Goal: Navigation & Orientation: Find specific page/section

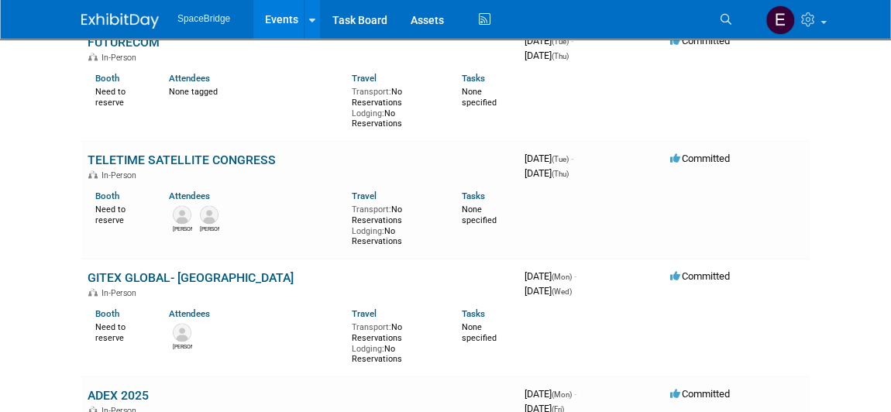
scroll to position [986, 0]
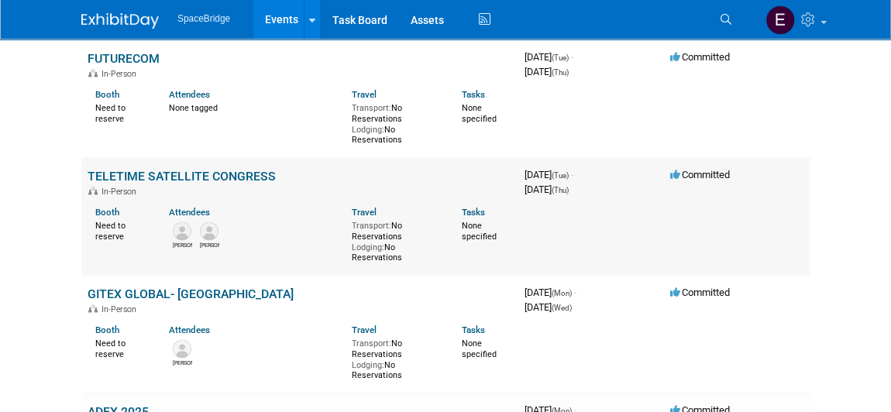
click at [238, 170] on link "TELETIME SATELLITE CONGRESS" at bounding box center [182, 176] width 188 height 15
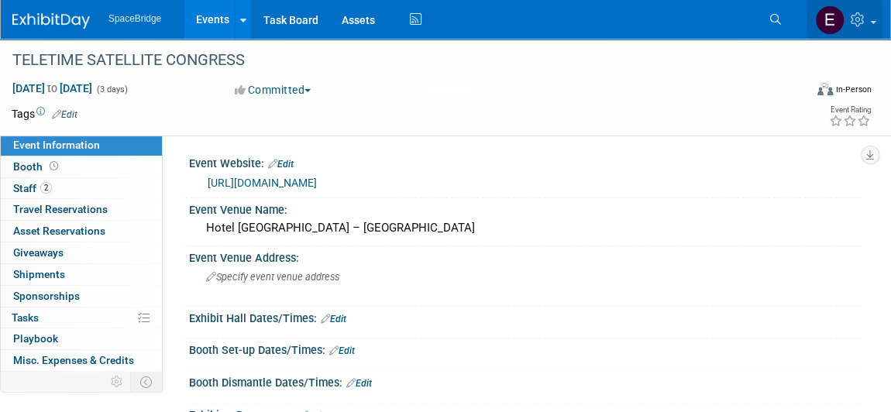
click at [867, 23] on icon at bounding box center [860, 19] width 18 height 14
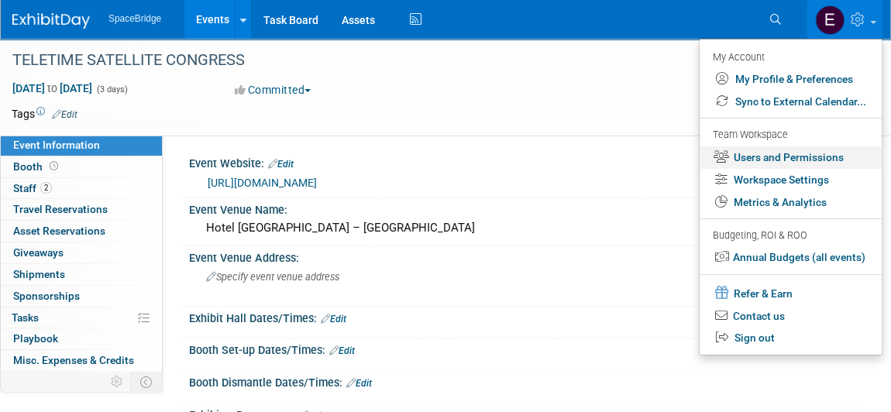
click at [787, 153] on link "Users and Permissions" at bounding box center [791, 157] width 182 height 22
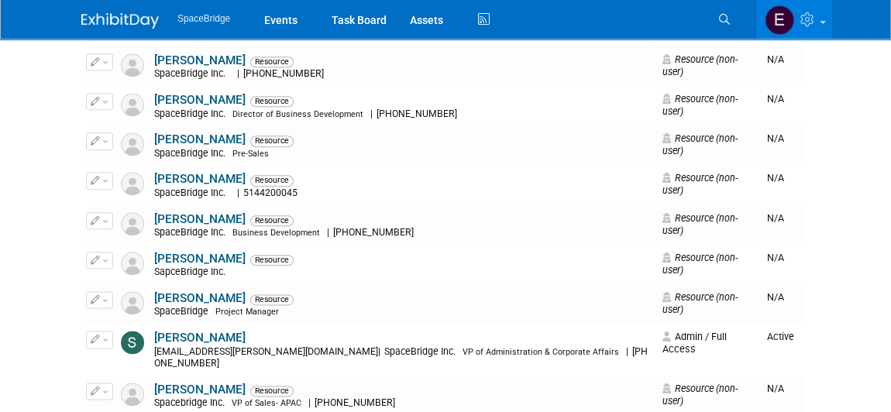
scroll to position [845, 0]
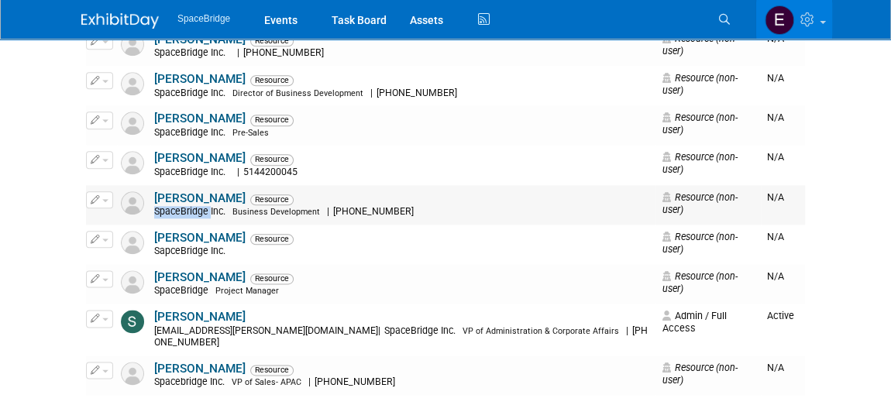
drag, startPoint x: 151, startPoint y: 197, endPoint x: 209, endPoint y: 198, distance: 57.4
click at [209, 198] on td "Raj Malik Resource SpaceBridge Inc. Business Development | +971 50 557 6968" at bounding box center [402, 205] width 505 height 40
drag, startPoint x: 232, startPoint y: 196, endPoint x: 416, endPoint y: 198, distance: 184.5
click at [416, 206] on div "SpaceBridge Inc. Business Development | +971 50 557 6968" at bounding box center [403, 212] width 498 height 12
copy div "Business Development | +971 50 557 6968"
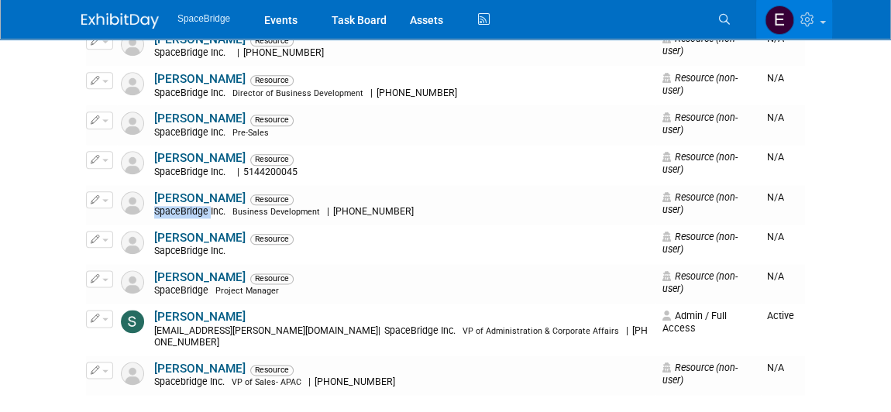
drag, startPoint x: 119, startPoint y: 18, endPoint x: 156, endPoint y: 42, distance: 44.3
click at [118, 18] on img at bounding box center [120, 21] width 78 height 16
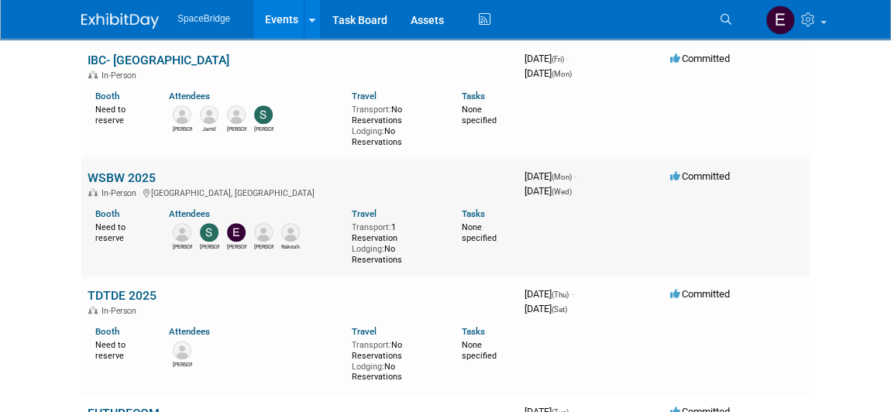
scroll to position [634, 0]
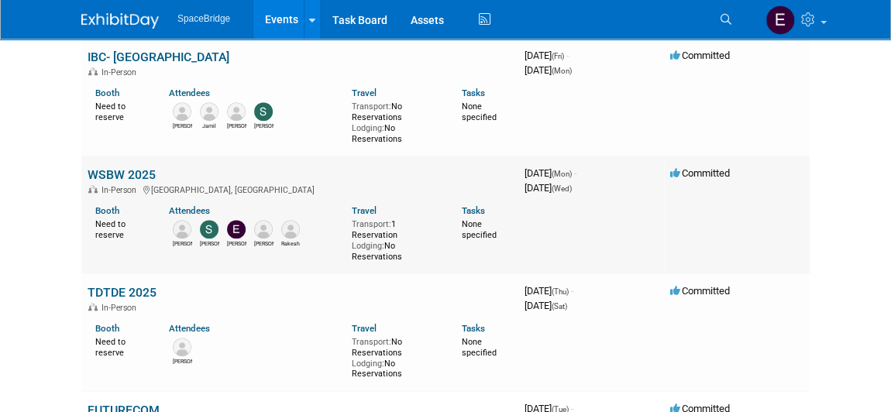
click at [120, 169] on link "WSBW 2025" at bounding box center [122, 174] width 68 height 15
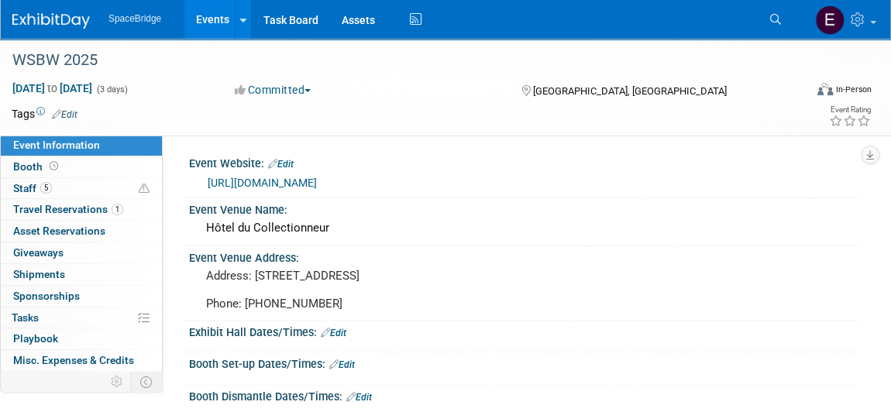
click at [71, 22] on img at bounding box center [51, 21] width 78 height 16
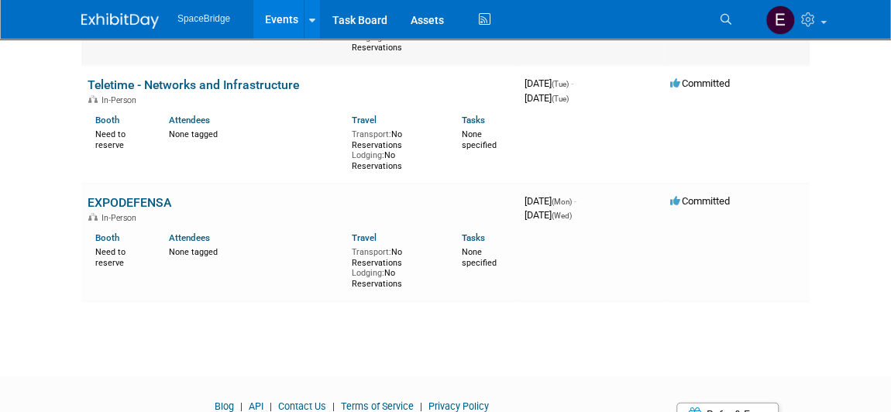
scroll to position [2184, 0]
